Goal: Task Accomplishment & Management: Manage account settings

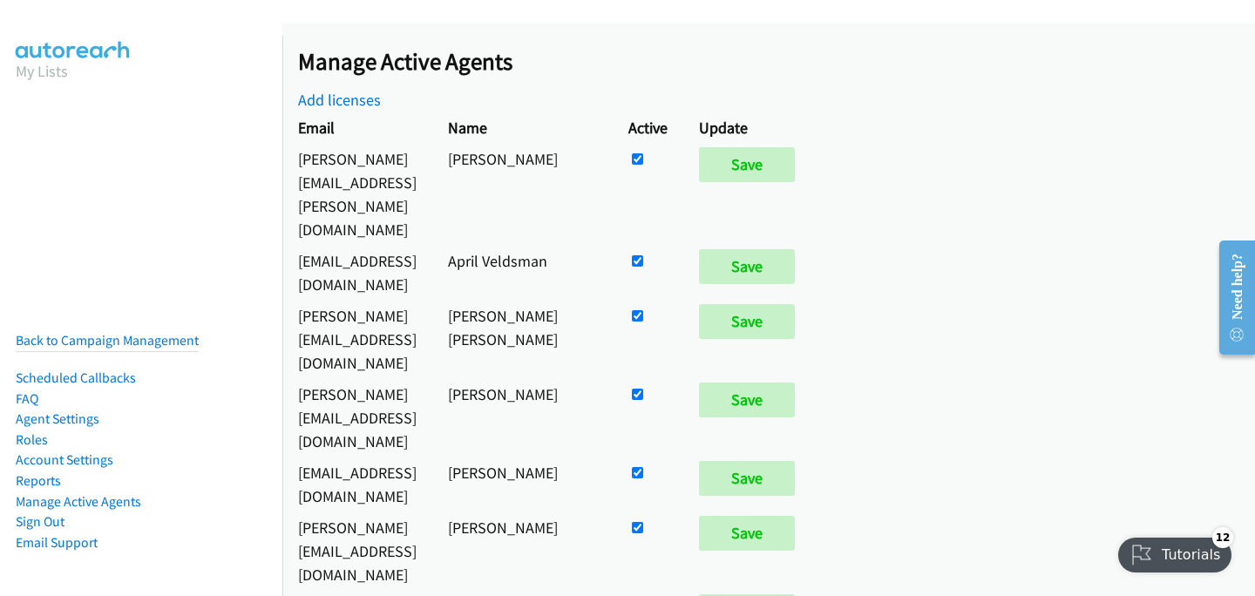
scroll to position [707, 0]
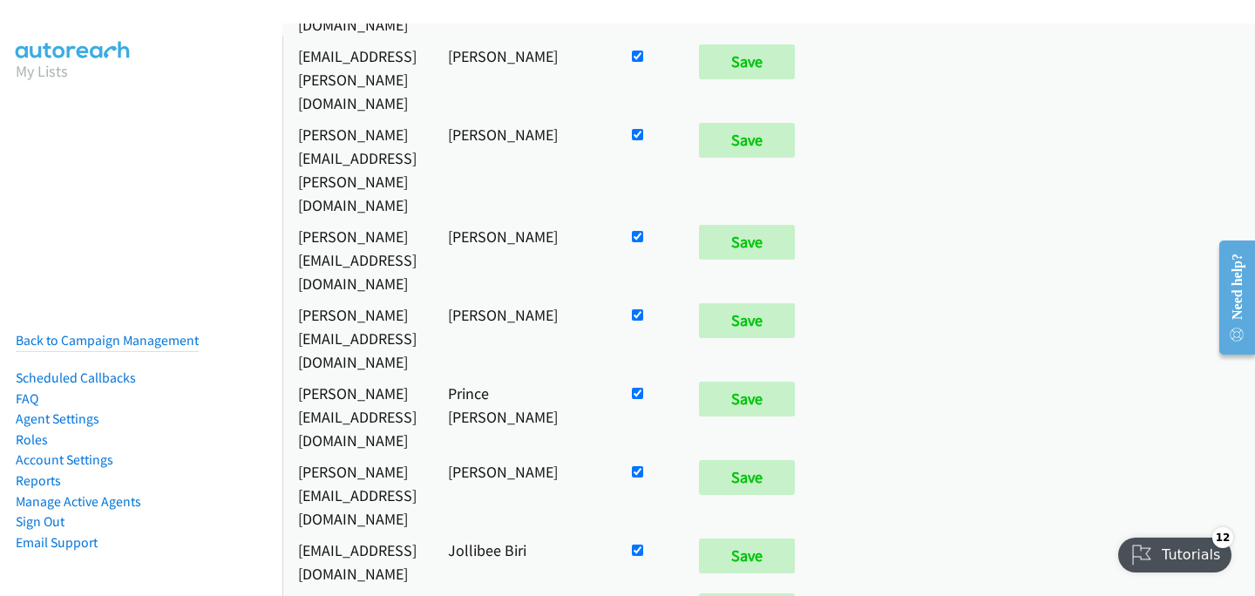
checkbox input "false"
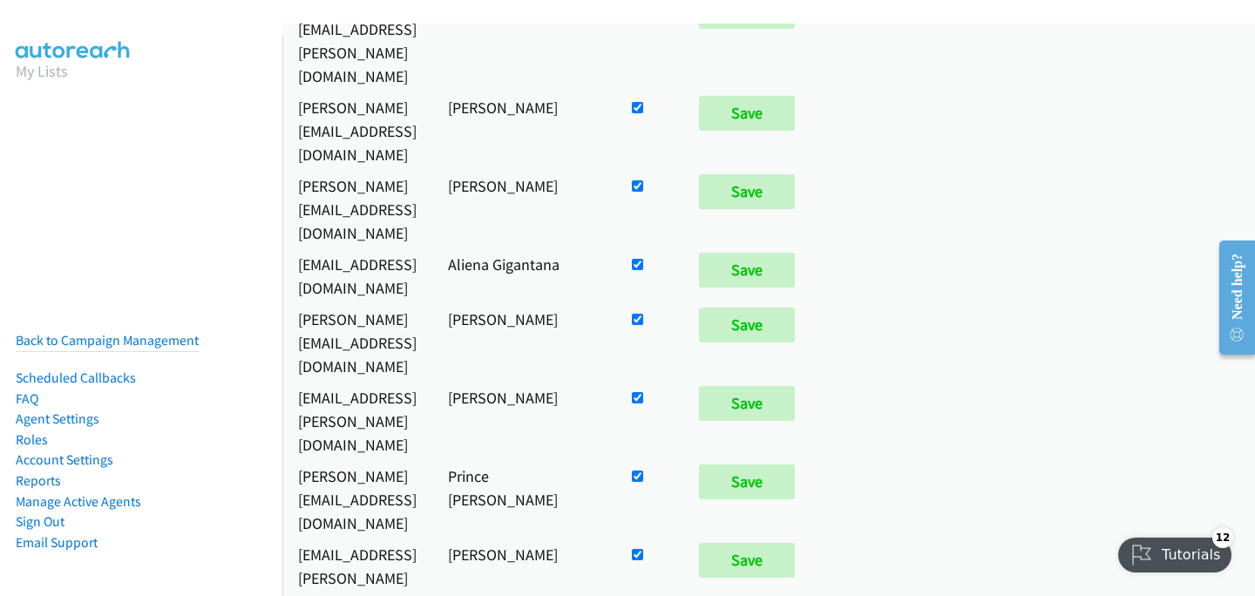
scroll to position [9613, 0]
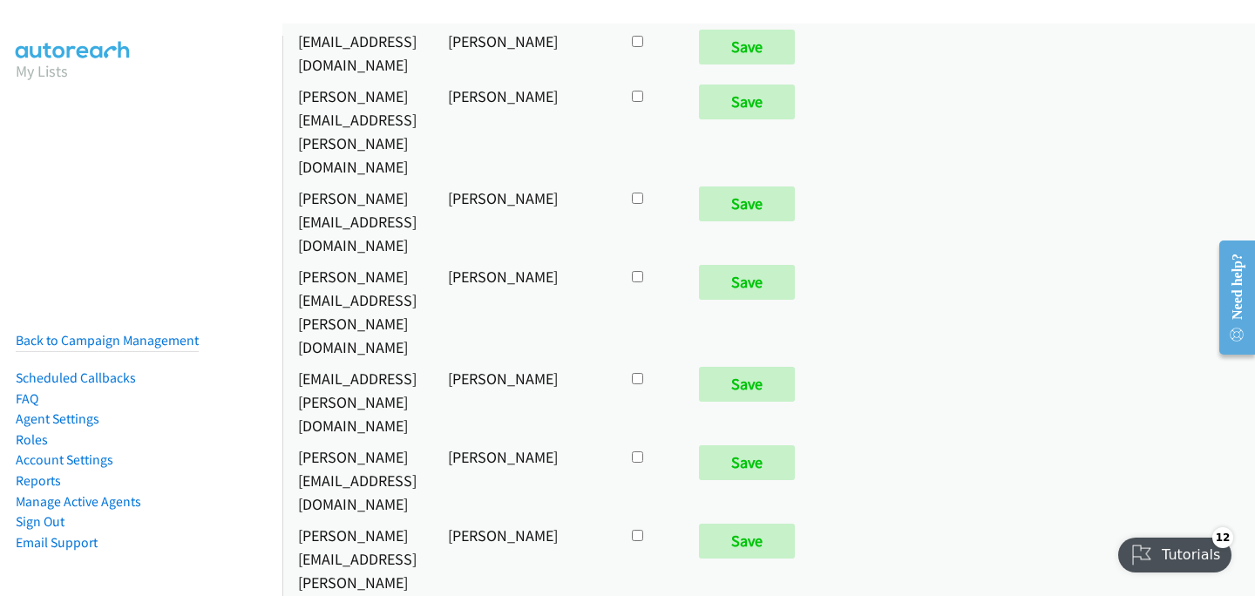
checkbox input "true"
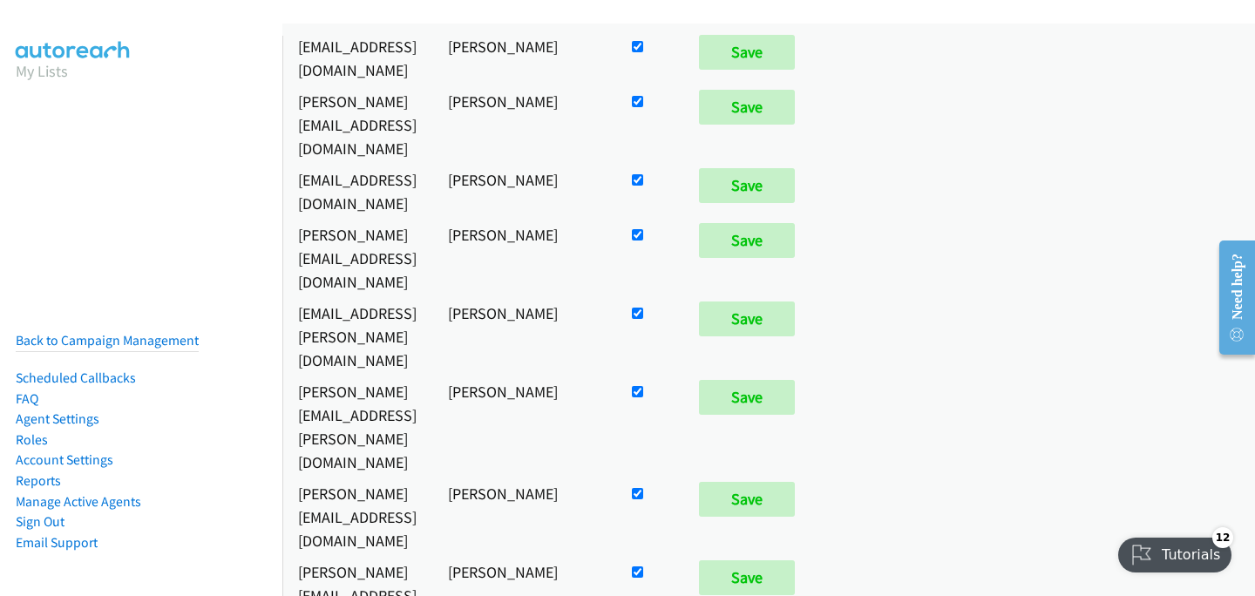
scroll to position [1877, 0]
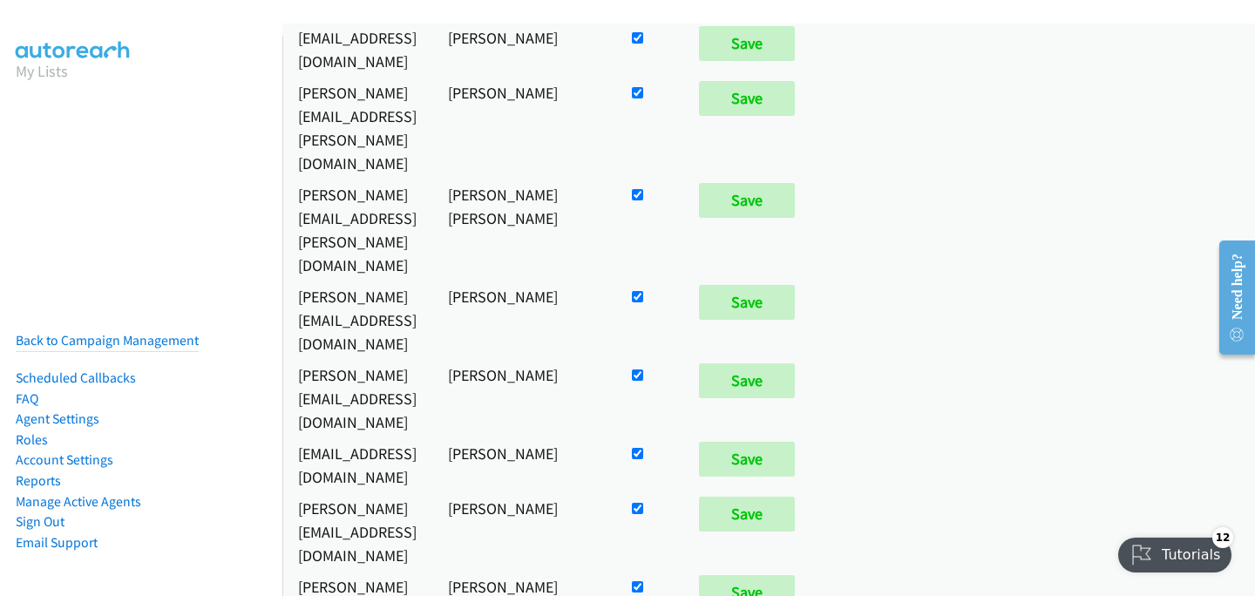
checkbox input "false"
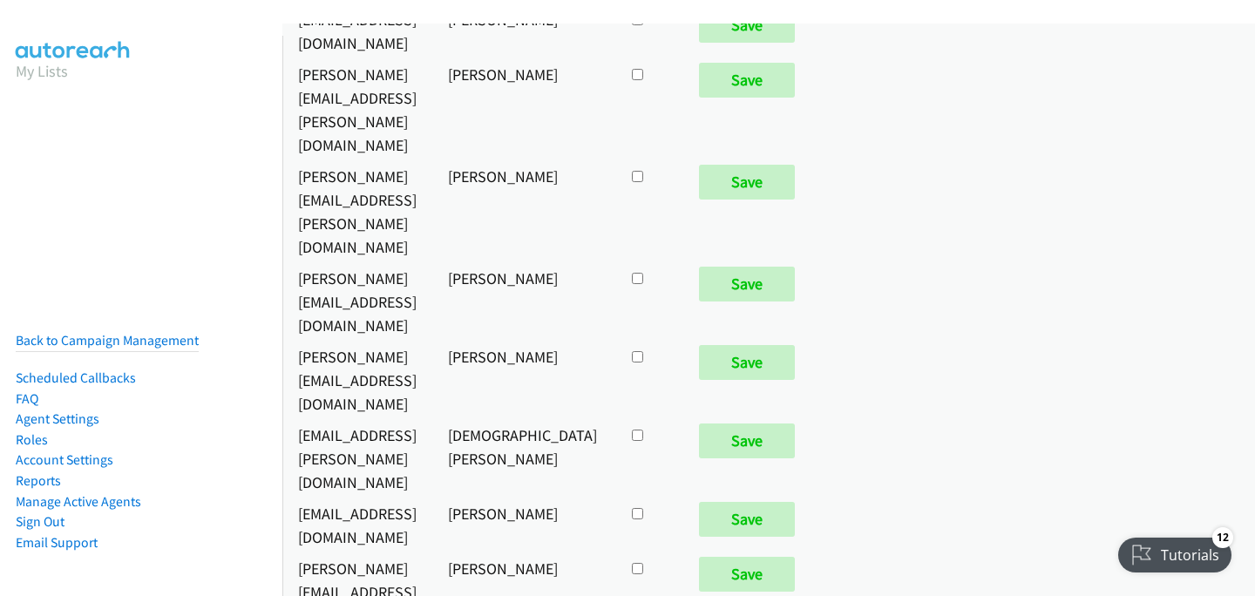
checkbox input "true"
